Goal: Use online tool/utility: Utilize a website feature to perform a specific function

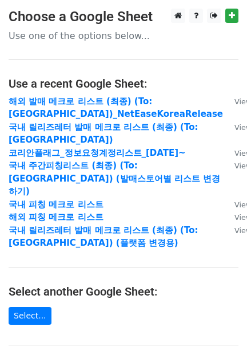
scroll to position [220, 0]
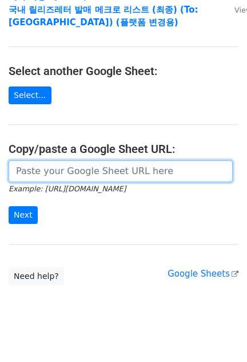
click at [53, 162] on input "url" at bounding box center [121, 171] width 224 height 22
paste input "[URL][DOMAIN_NAME]"
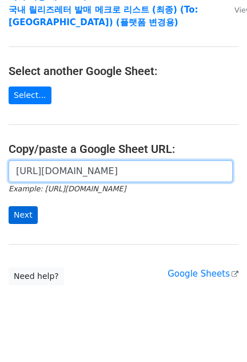
scroll to position [0, 373]
type input "[URL][DOMAIN_NAME]"
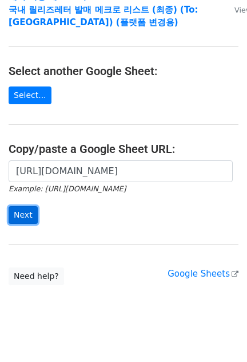
click at [18, 206] on input "Next" at bounding box center [23, 215] width 29 height 18
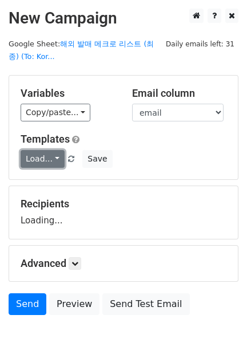
click at [50, 151] on link "Load..." at bounding box center [43, 159] width 44 height 18
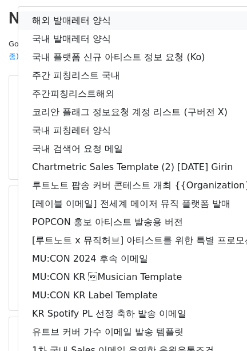
click at [94, 20] on link "해외 발매레터 양식" at bounding box center [201, 20] width 367 height 18
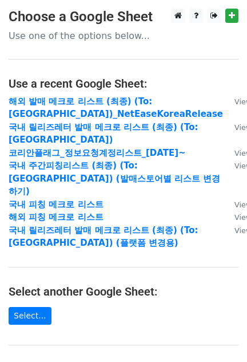
scroll to position [215, 0]
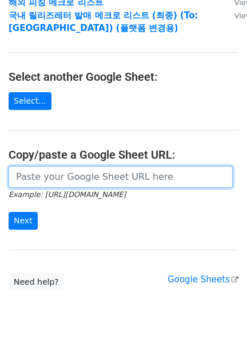
drag, startPoint x: 64, startPoint y: 154, endPoint x: 61, endPoint y: 160, distance: 5.9
click at [64, 166] on input "url" at bounding box center [121, 177] width 224 height 22
paste input "https://docs.google.com/spreadsheets/d/1ZSgOr0nBT7DxnERC5vRDOuM0mjO4OWihUZZpA6t…"
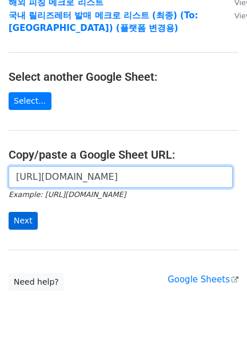
type input "https://docs.google.com/spreadsheets/d/1ZSgOr0nBT7DxnERC5vRDOuM0mjO4OWihUZZpA6t…"
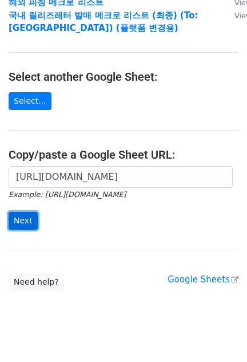
scroll to position [0, 0]
click at [27, 212] on input "Next" at bounding box center [23, 221] width 29 height 18
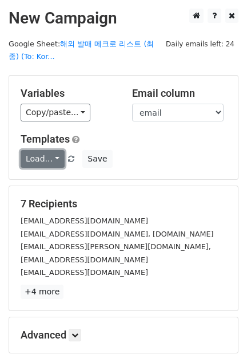
click at [41, 150] on link "Load..." at bounding box center [43, 159] width 44 height 18
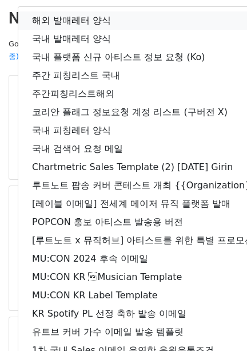
click at [90, 21] on link "해외 발매레터 양식" at bounding box center [201, 20] width 367 height 18
